Goal: Information Seeking & Learning: Understand process/instructions

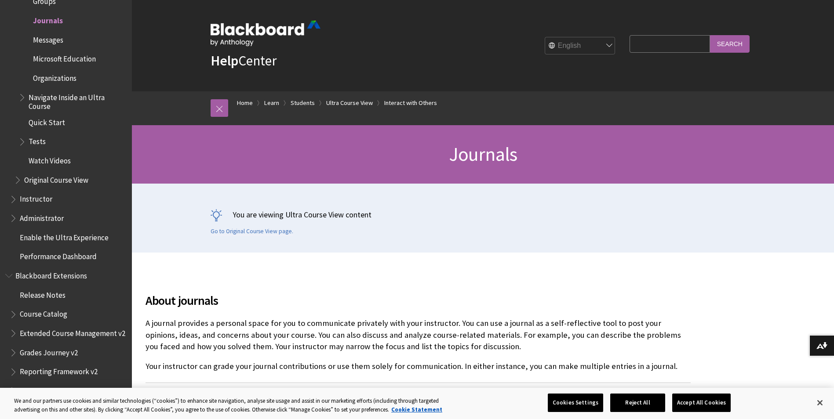
click at [36, 201] on span "Instructor" at bounding box center [36, 198] width 33 height 12
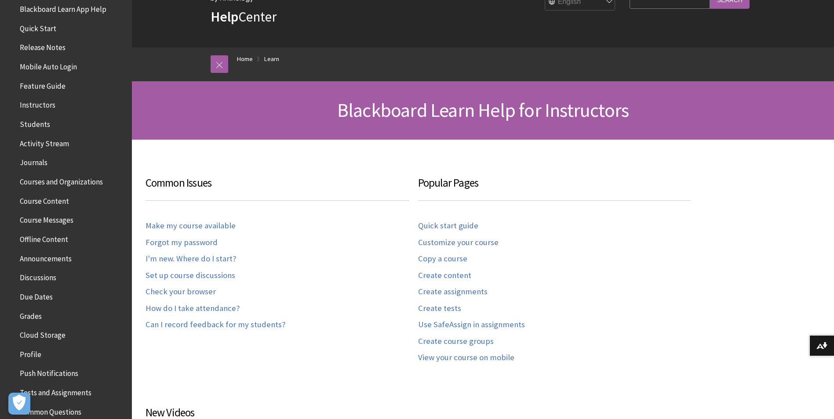
scroll to position [75, 0]
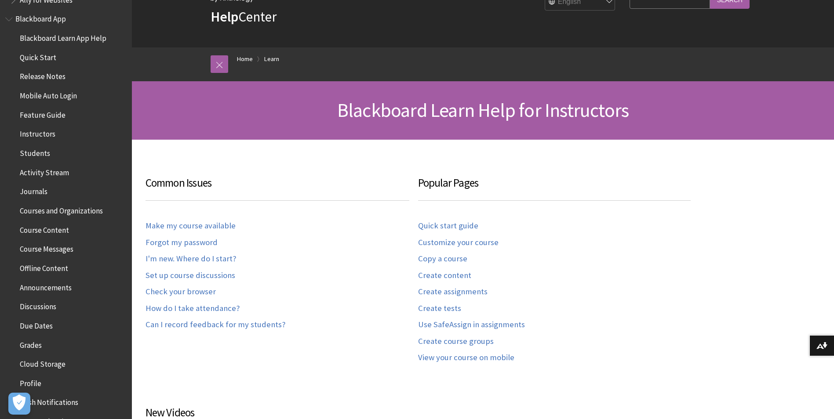
click at [40, 192] on span "Journals" at bounding box center [34, 191] width 28 height 12
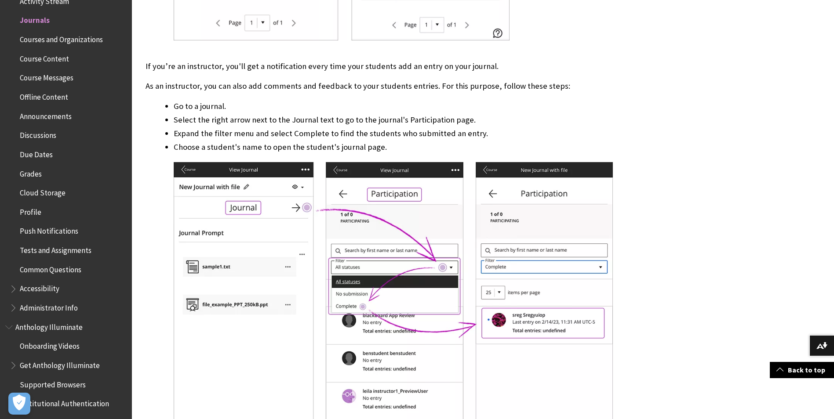
scroll to position [3340, 0]
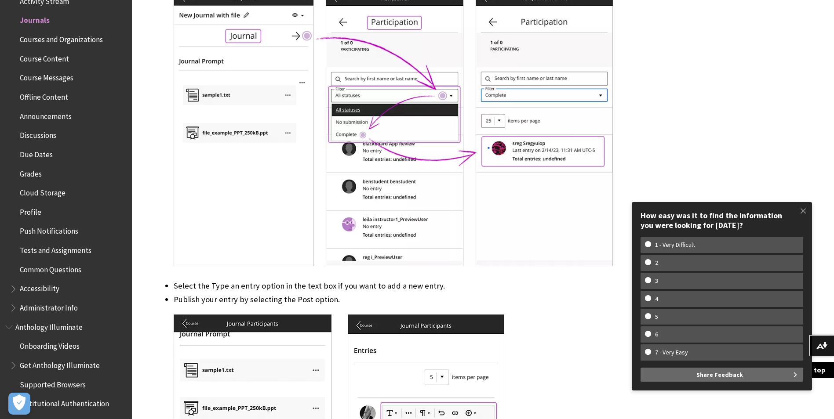
click at [744, 120] on div "If you’re a student" at bounding box center [483, 61] width 702 height 6435
click at [711, 147] on div "If you’re a student" at bounding box center [483, 61] width 702 height 6435
